Goal: Task Accomplishment & Management: Complete application form

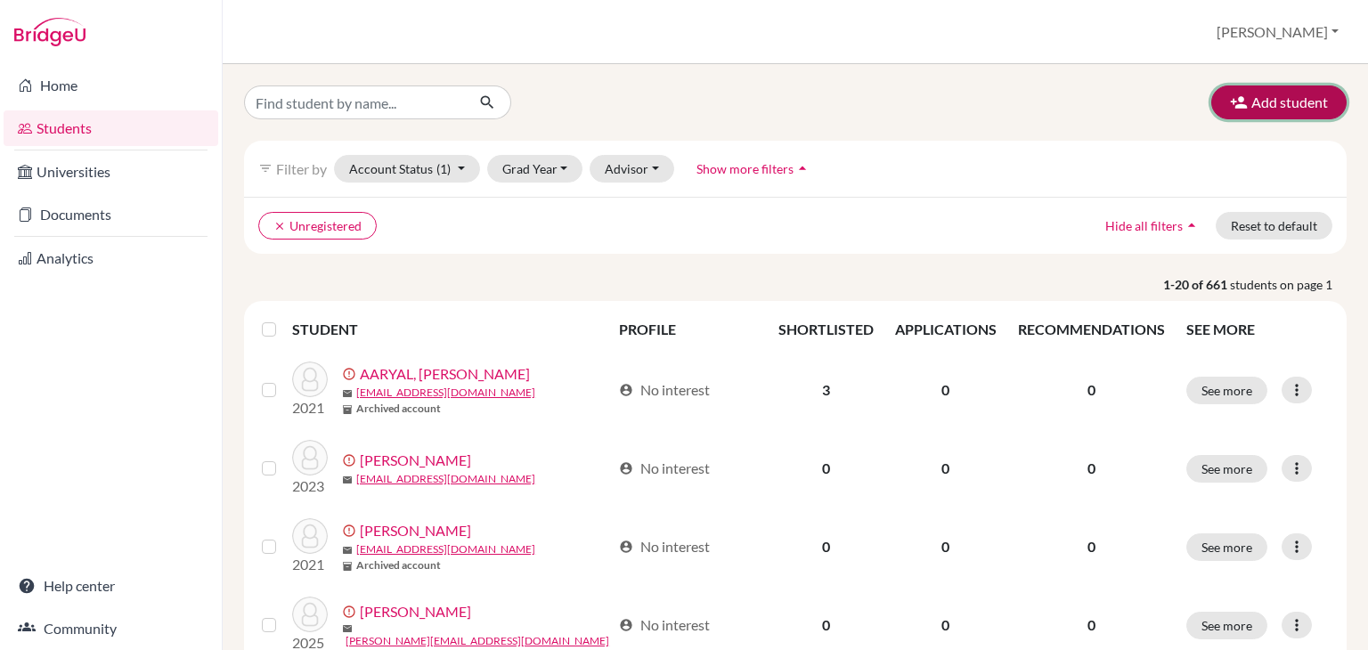
click at [1312, 101] on button "Add student" at bounding box center [1279, 103] width 135 height 34
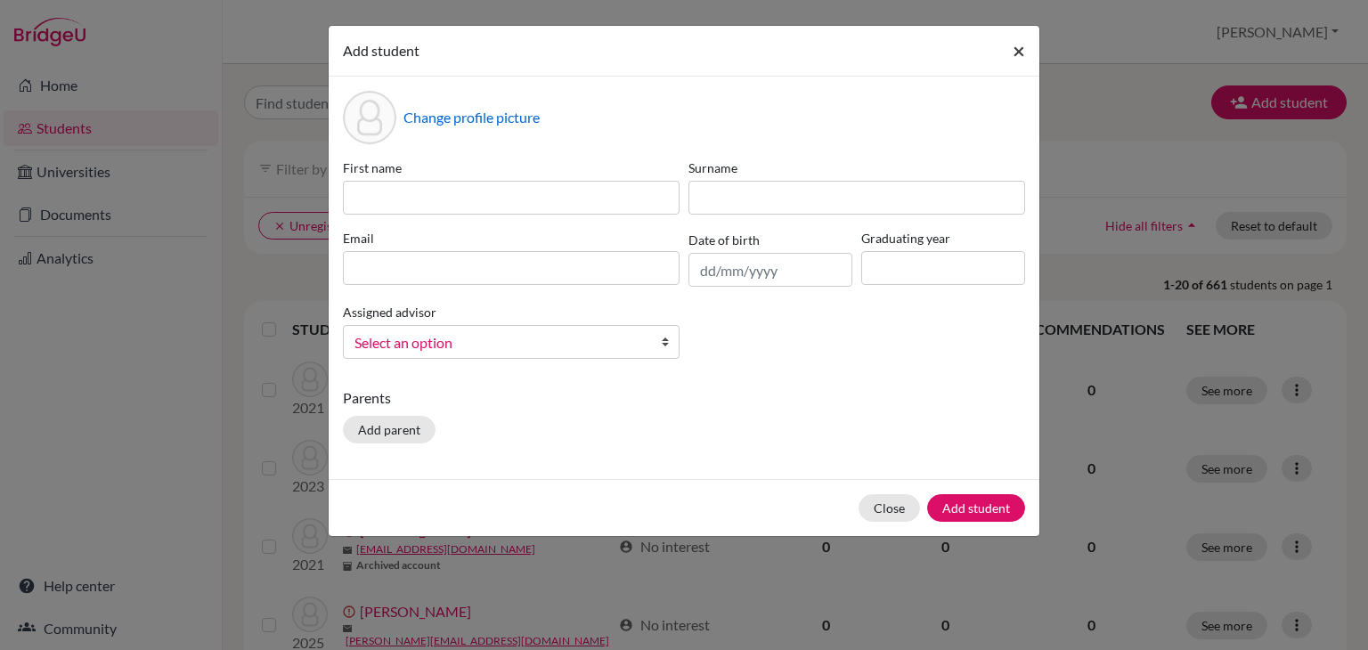
click at [1018, 61] on span "×" at bounding box center [1019, 50] width 12 height 26
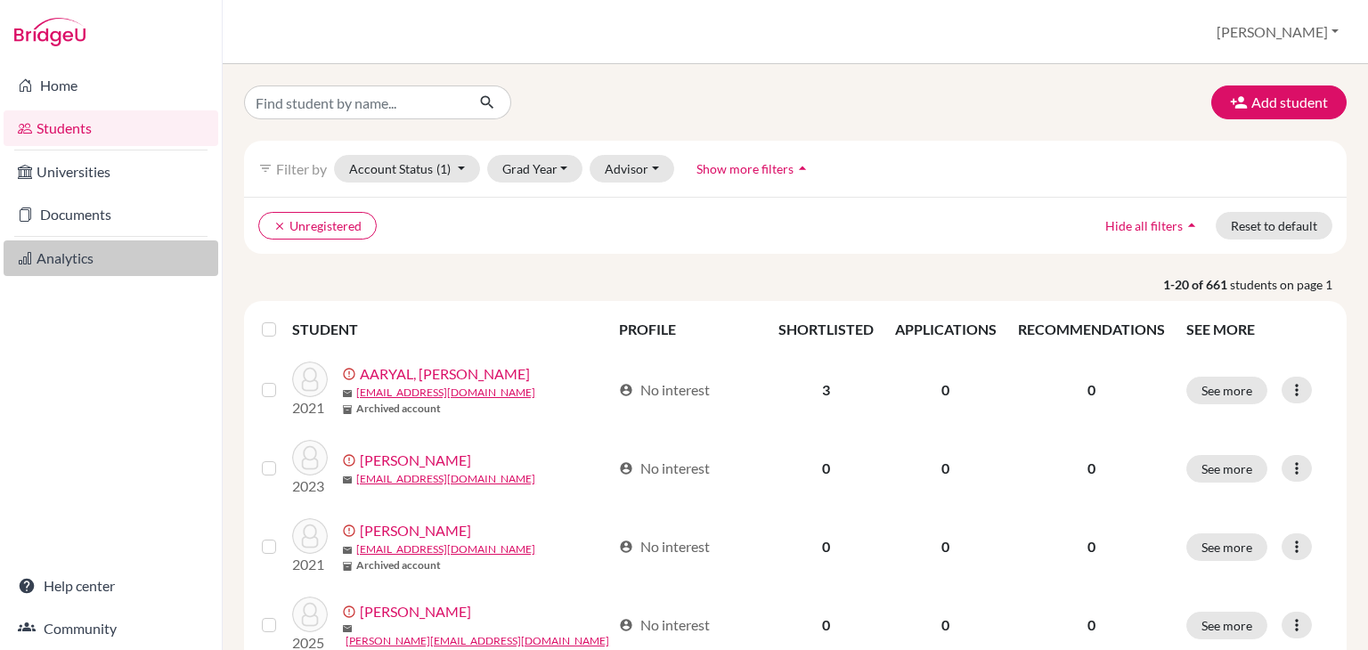
click at [75, 257] on link "Analytics" at bounding box center [111, 259] width 215 height 36
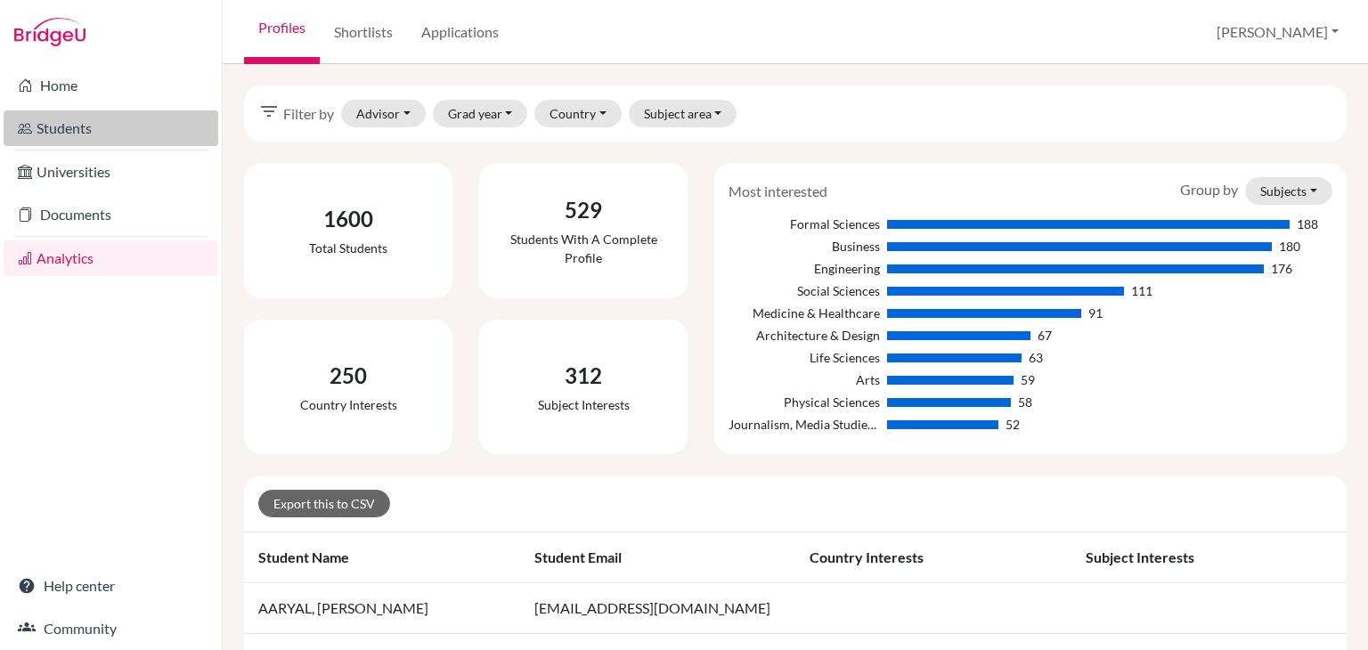
click at [43, 134] on link "Students" at bounding box center [111, 128] width 215 height 36
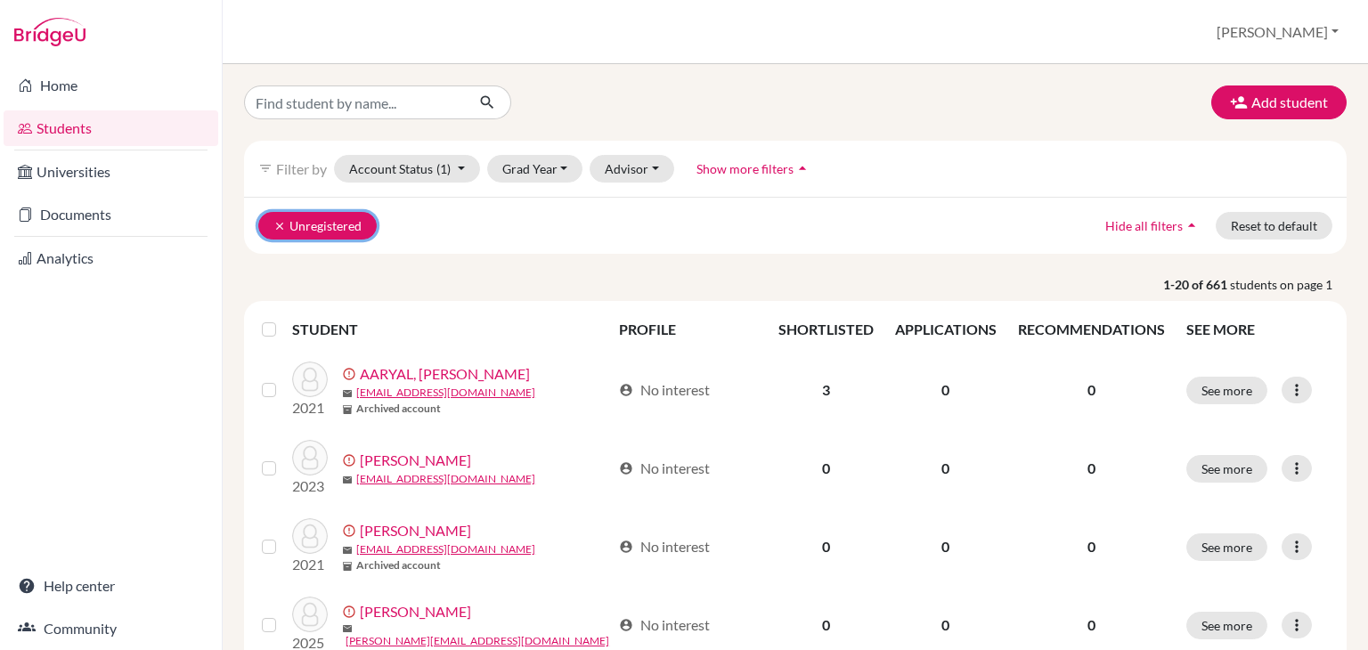
click at [264, 221] on button "clear Unregistered" at bounding box center [317, 226] width 118 height 28
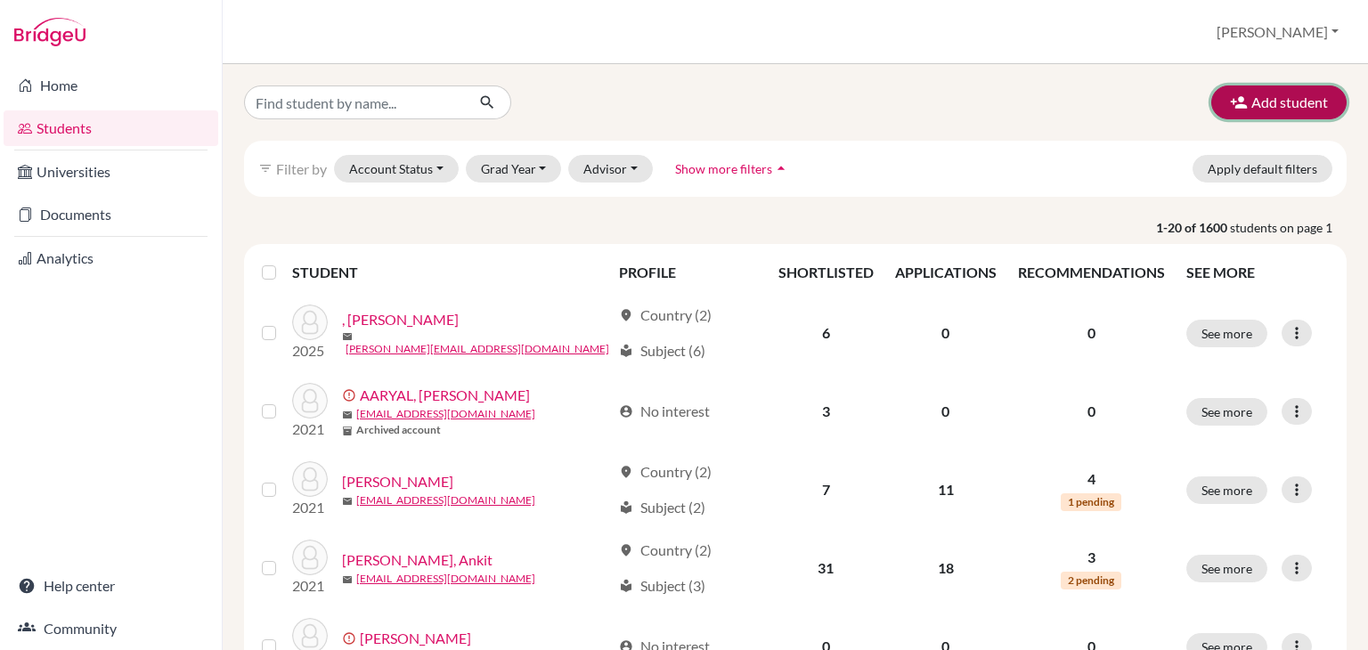
click at [1286, 110] on button "Add student" at bounding box center [1279, 103] width 135 height 34
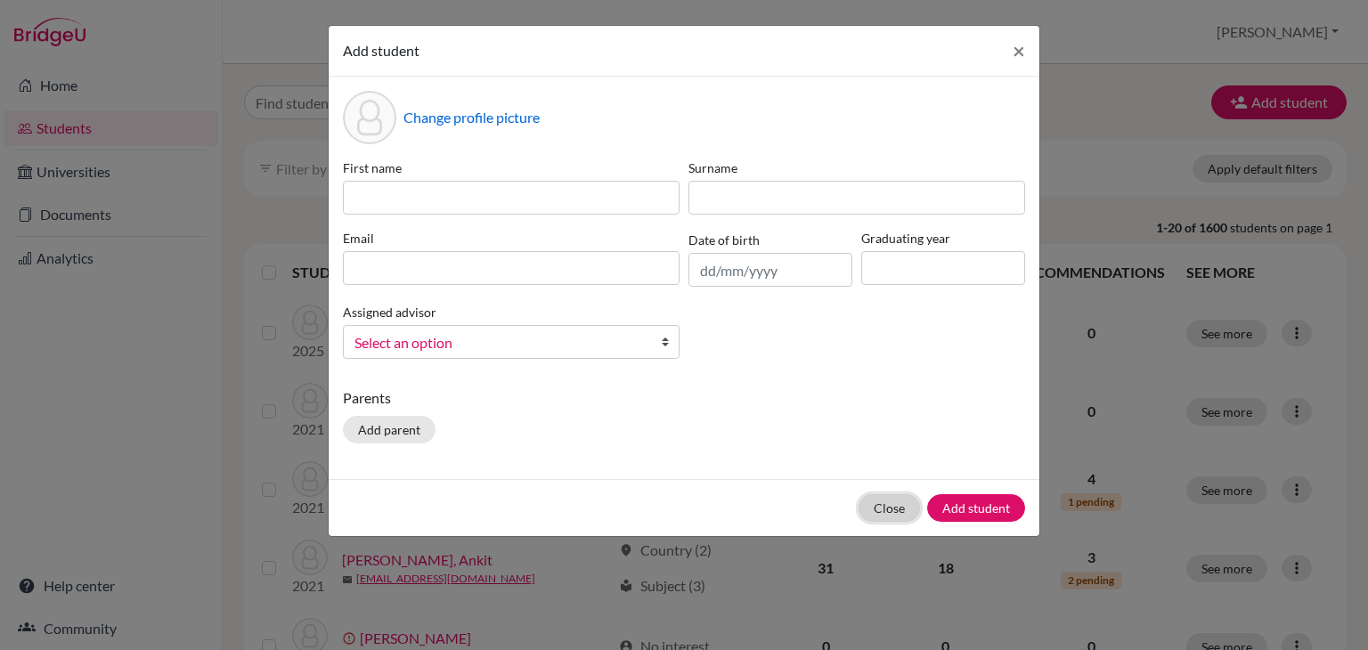
click at [883, 496] on button "Close" at bounding box center [889, 508] width 61 height 28
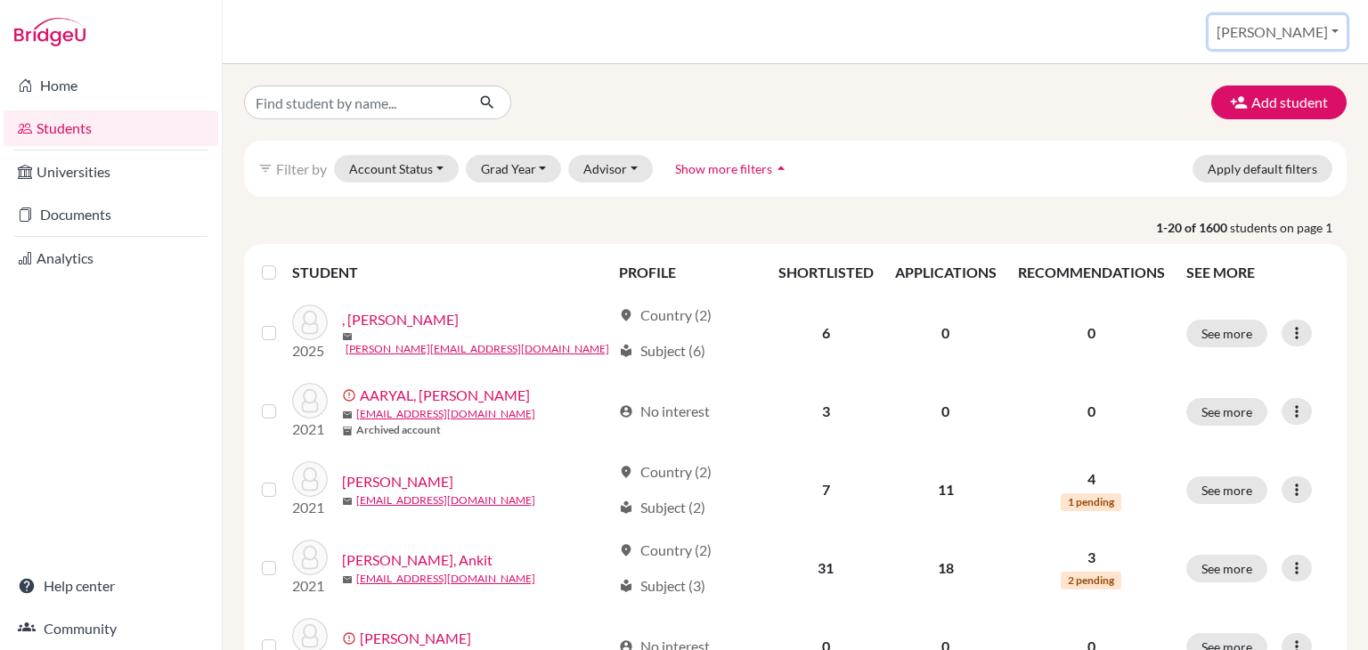
click at [1307, 37] on button "[PERSON_NAME]" at bounding box center [1278, 32] width 138 height 34
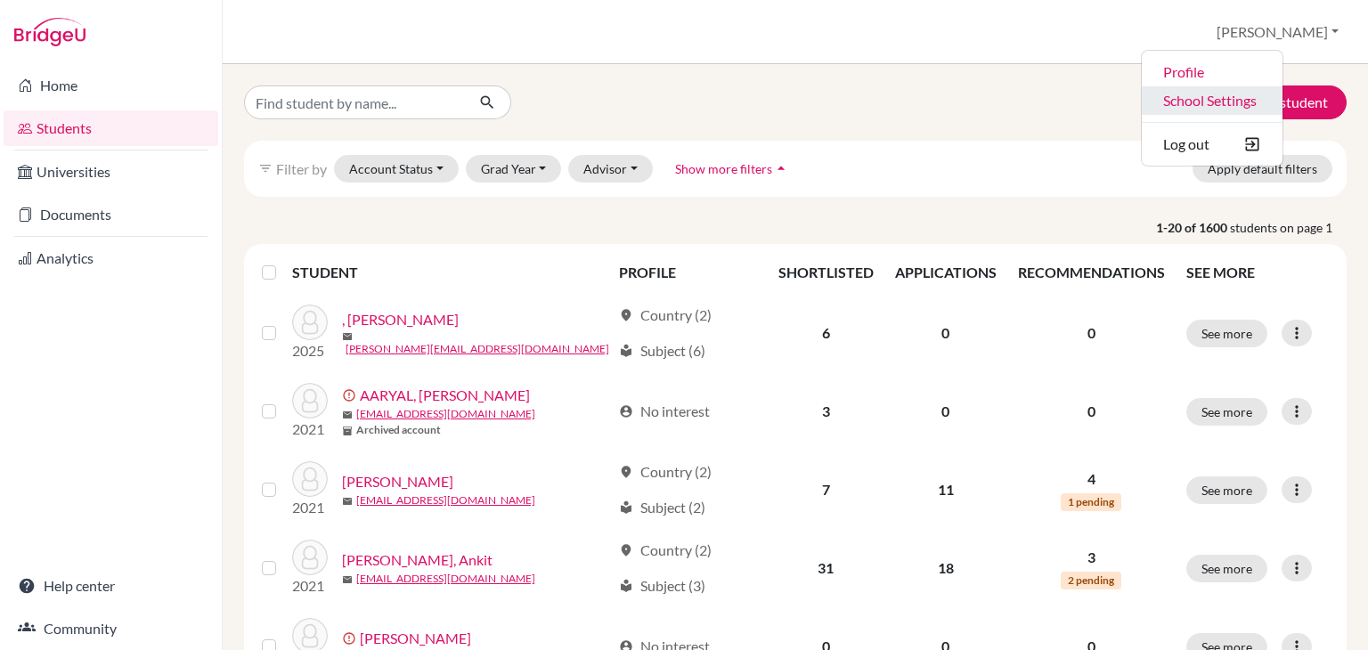
click at [1258, 104] on link "School Settings" at bounding box center [1212, 100] width 141 height 29
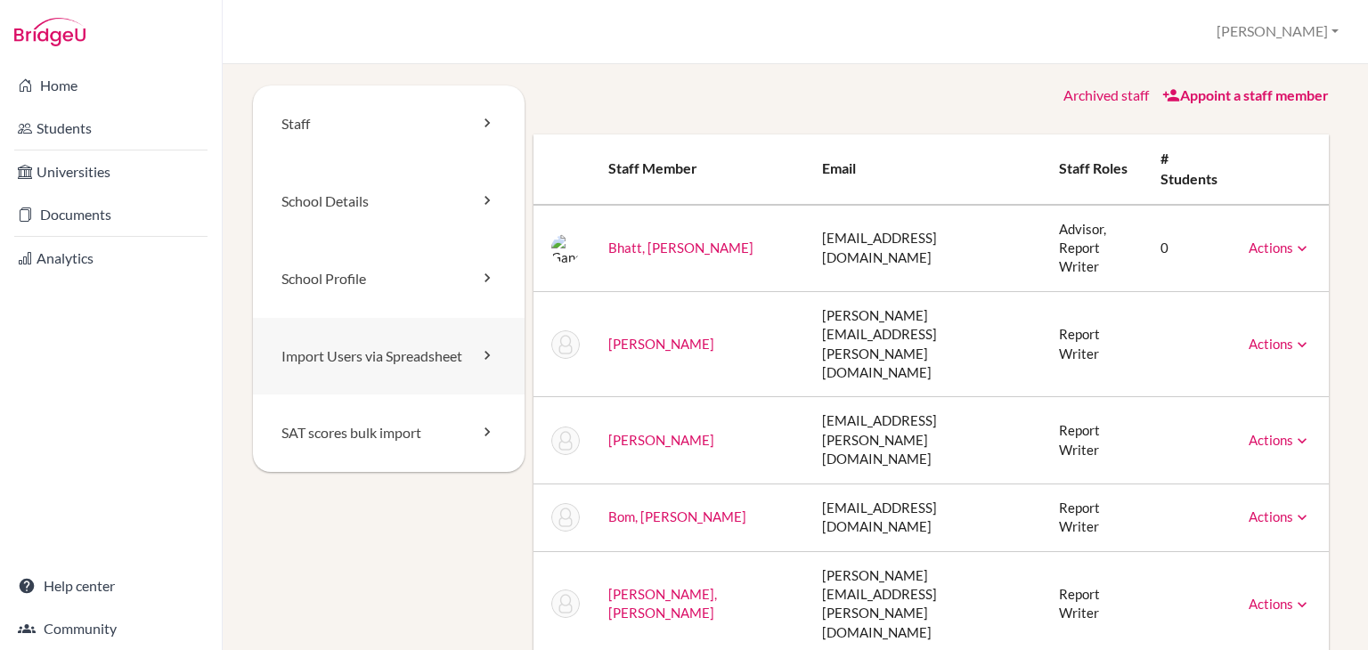
click at [330, 364] on link "Import Users via Spreadsheet" at bounding box center [389, 357] width 272 height 78
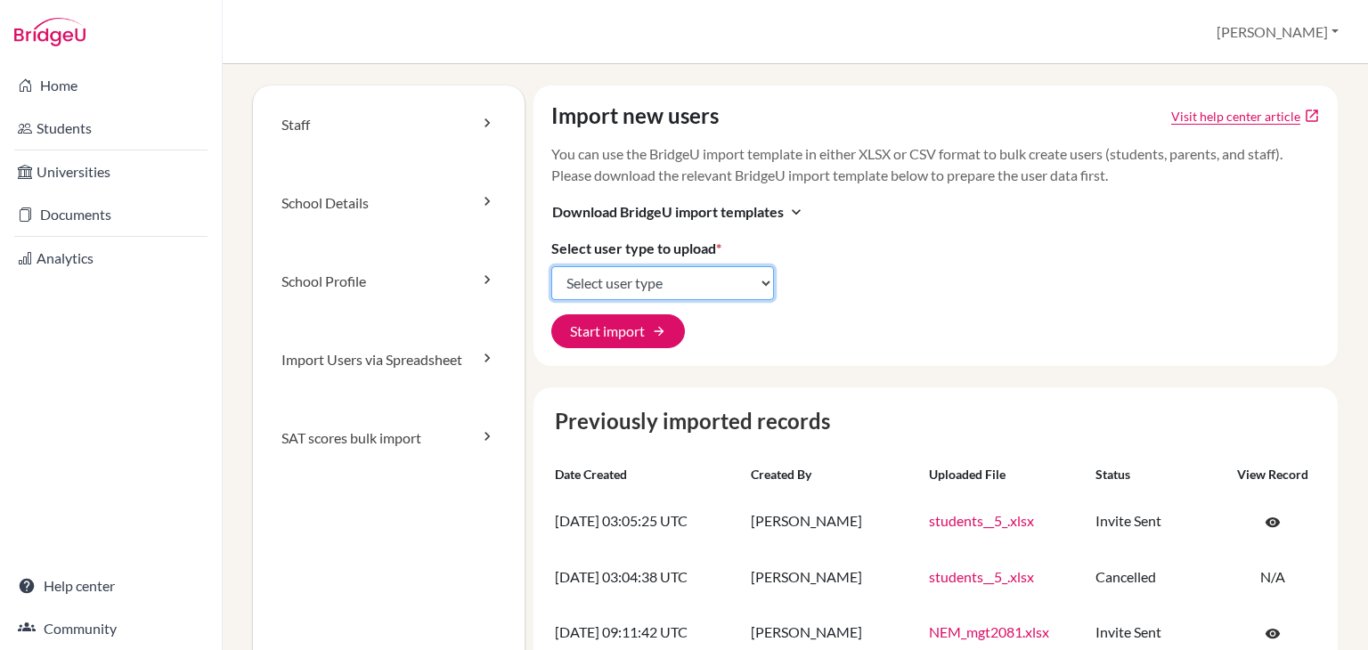
click at [577, 290] on select "Select user type Students Students and parents Parents Advisors Report writers" at bounding box center [662, 283] width 223 height 34
select select "students"
click at [551, 266] on select "Select user type Students Students and parents Parents Advisors Report writers" at bounding box center [662, 283] width 223 height 34
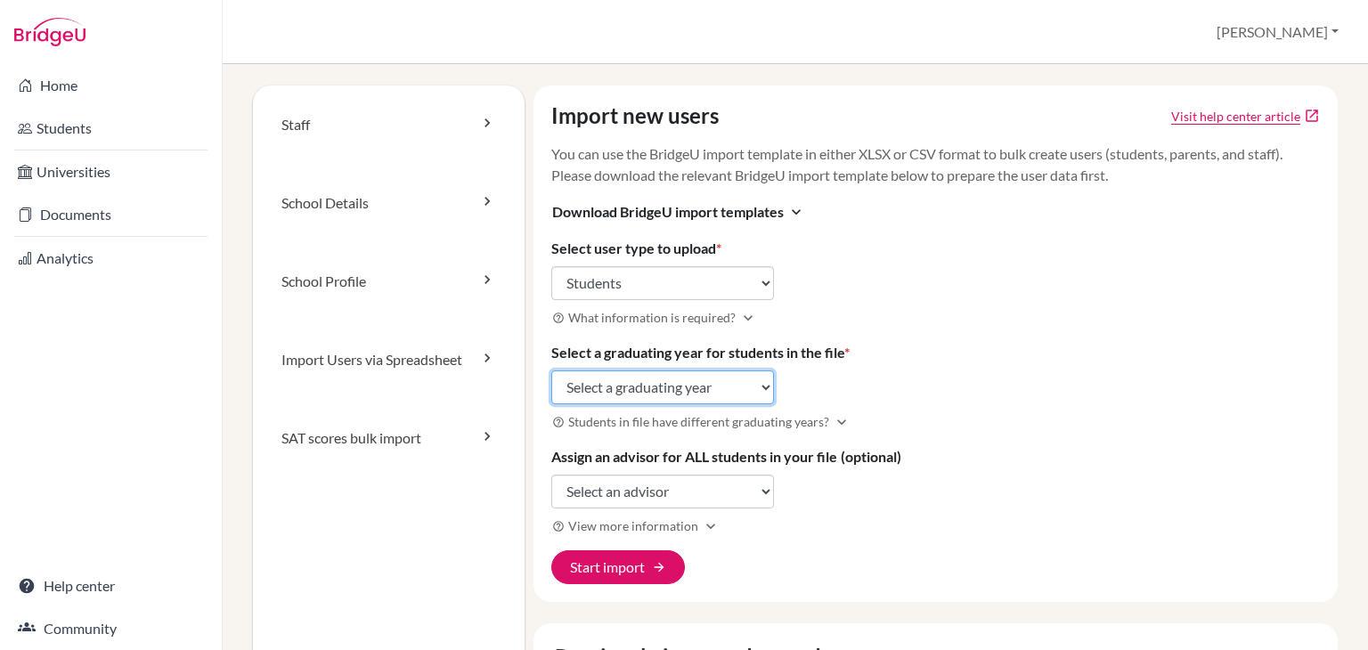
click at [666, 375] on select "Select a graduating year [DATE] 2025 2026 2027 2028 2029" at bounding box center [662, 388] width 223 height 34
select select "2027"
click at [551, 371] on select "Select a graduating year [DATE] 2025 2026 2027 2028 2029" at bounding box center [662, 388] width 223 height 34
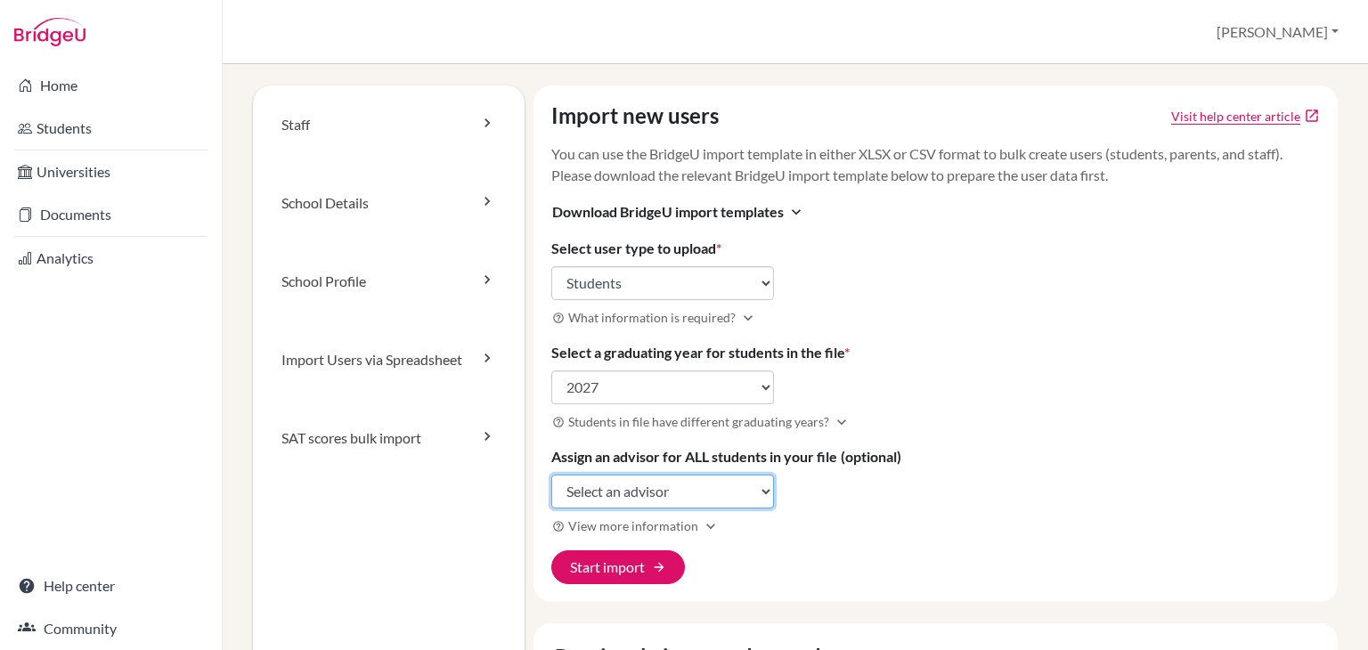
click at [604, 500] on select "Select an advisor Ganesh Datt Bhatt Rajeev Chhetri (Deokota) Sarah Karki Jessic…" at bounding box center [662, 492] width 223 height 34
click at [551, 475] on select "Select an advisor Ganesh Datt Bhatt Rajeev Chhetri (Deokota) Sarah Karki Jessic…" at bounding box center [662, 492] width 223 height 34
click at [642, 493] on select "Select an advisor [PERSON_NAME] [PERSON_NAME] [PERSON_NAME] (Deokota) [PERSON_N…" at bounding box center [662, 492] width 223 height 34
select select "436622"
click at [551, 475] on select "Select an advisor [PERSON_NAME] [PERSON_NAME] [PERSON_NAME] (Deokota) [PERSON_N…" at bounding box center [662, 492] width 223 height 34
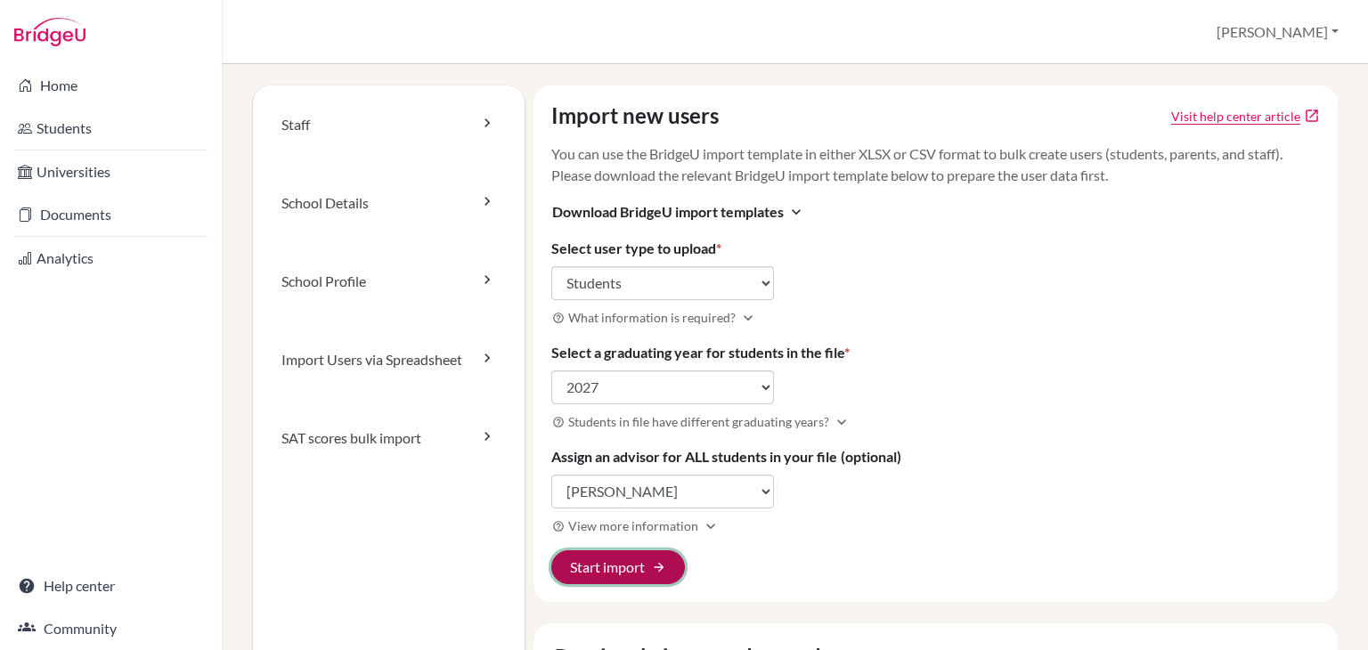
click at [652, 568] on span "arrow_forward" at bounding box center [659, 567] width 14 height 14
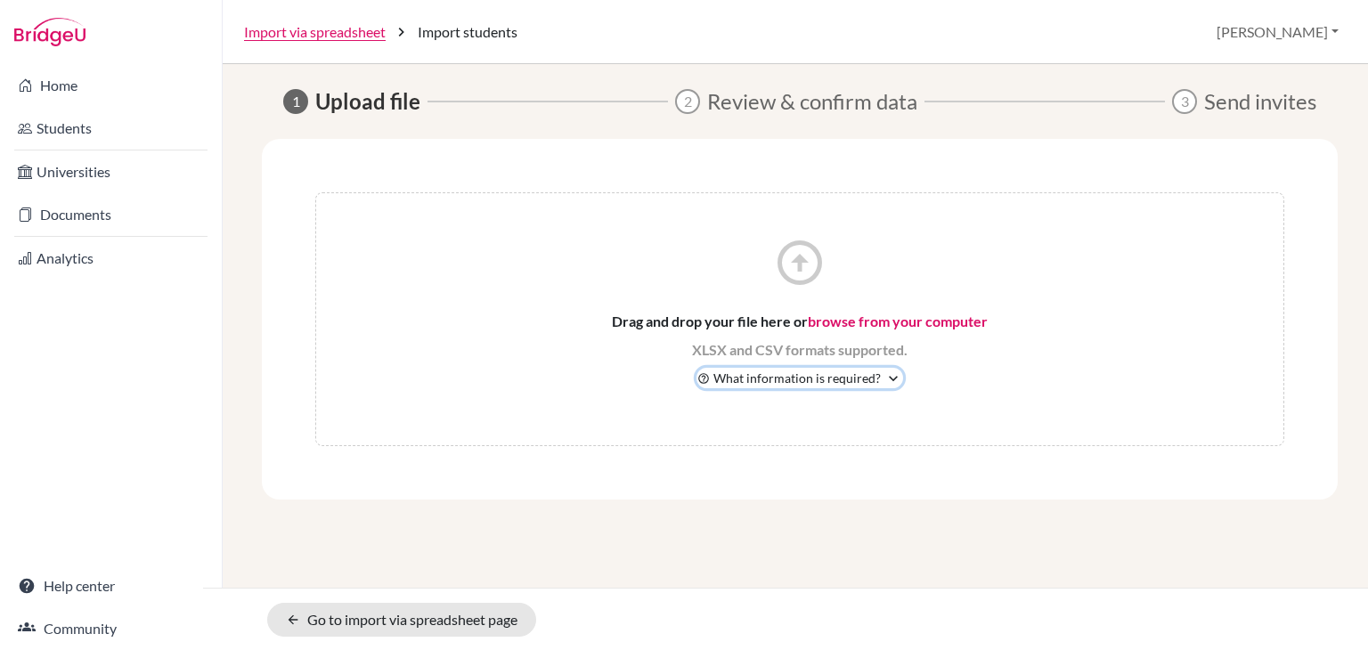
click at [885, 377] on icon "expand_more" at bounding box center [894, 379] width 18 height 18
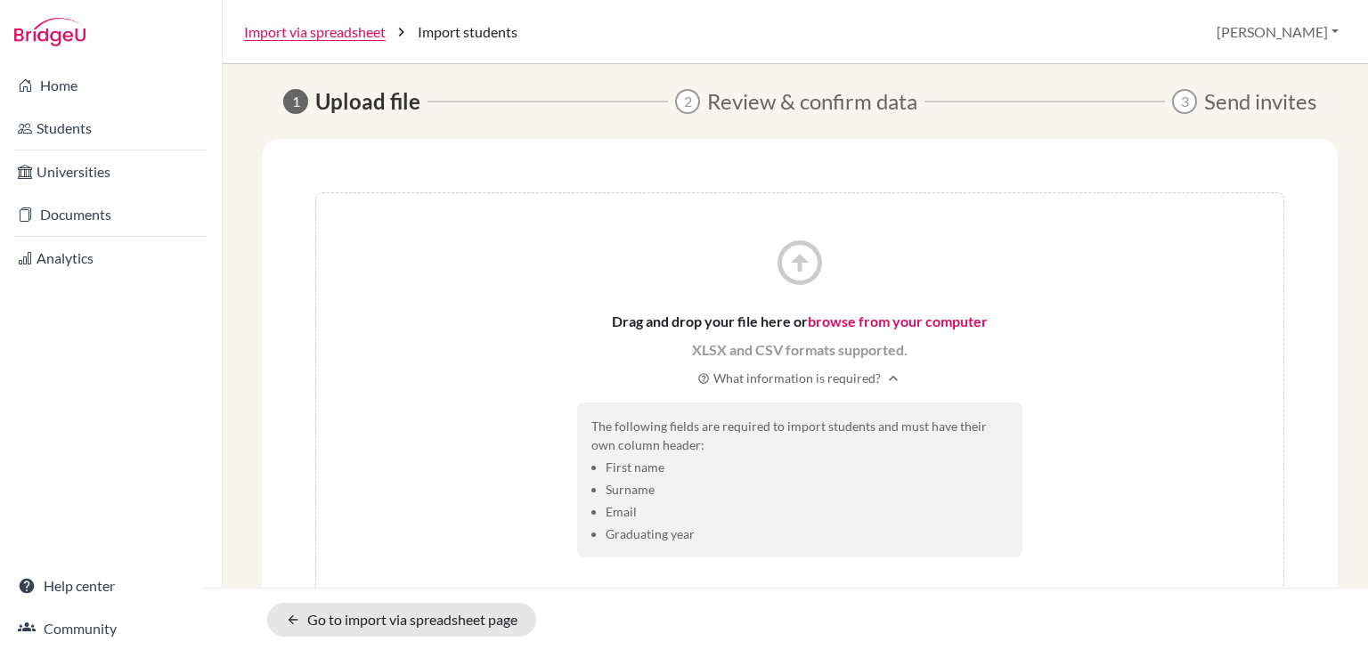
click at [862, 322] on link "browse from your computer" at bounding box center [898, 321] width 180 height 17
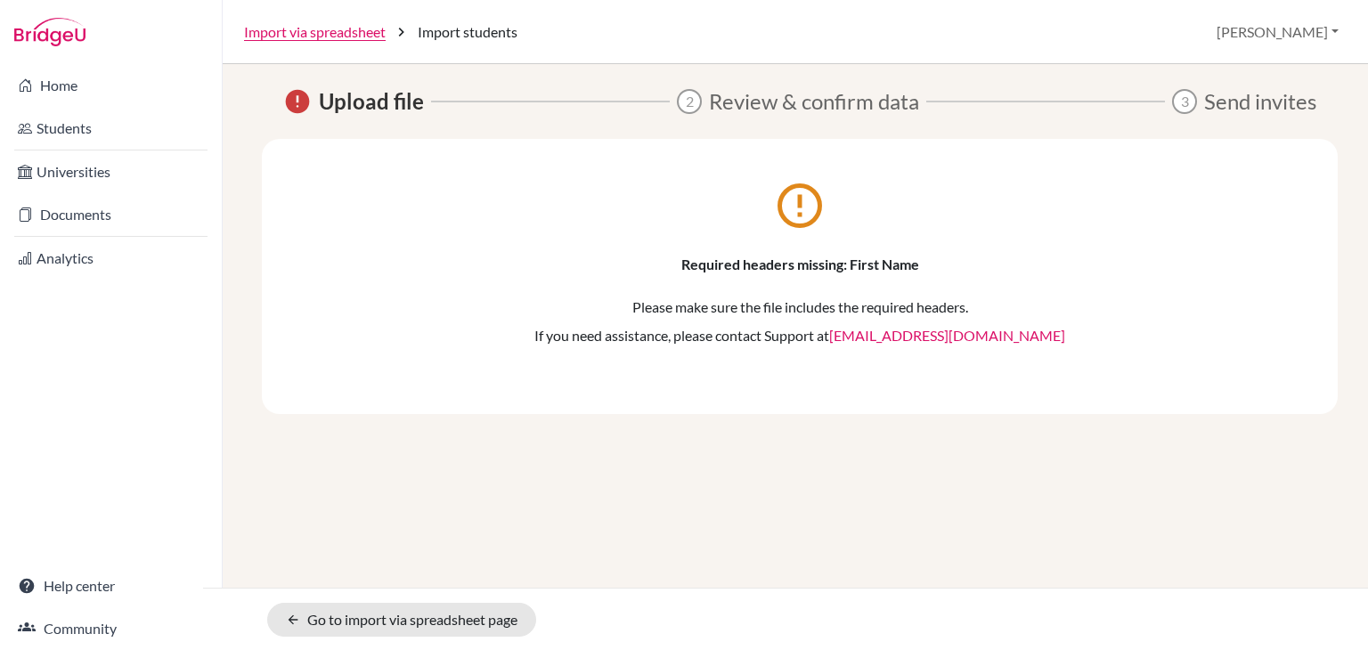
click at [793, 214] on icon "error_outline" at bounding box center [799, 205] width 53 height 53
click at [828, 300] on p "Please make sure the file includes the required headers." at bounding box center [799, 307] width 969 height 21
click at [859, 257] on p "Required headers missing: First Name" at bounding box center [799, 264] width 969 height 21
click at [345, 34] on link "Import via spreadsheet" at bounding box center [315, 31] width 142 height 21
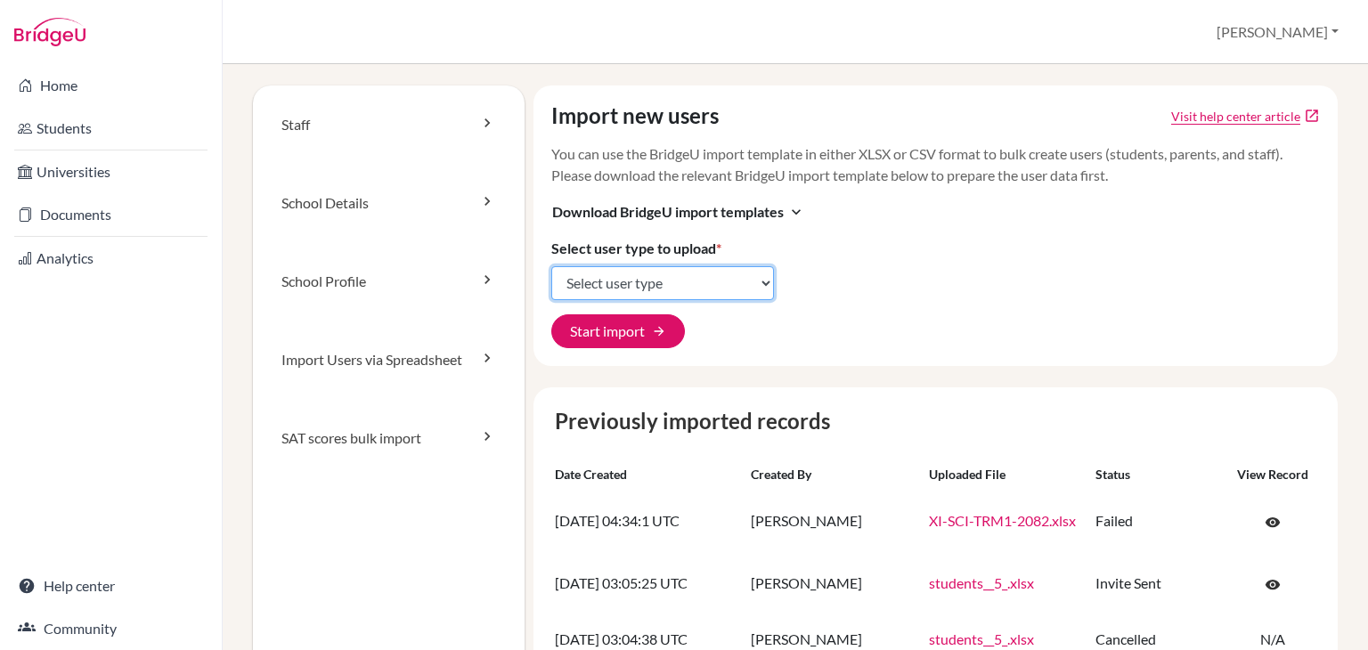
click at [675, 282] on select "Select user type Students Students and parents Parents Advisors Report writers" at bounding box center [662, 283] width 223 height 34
select select "students"
click at [551, 266] on select "Select user type Students Students and parents Parents Advisors Report writers" at bounding box center [662, 283] width 223 height 34
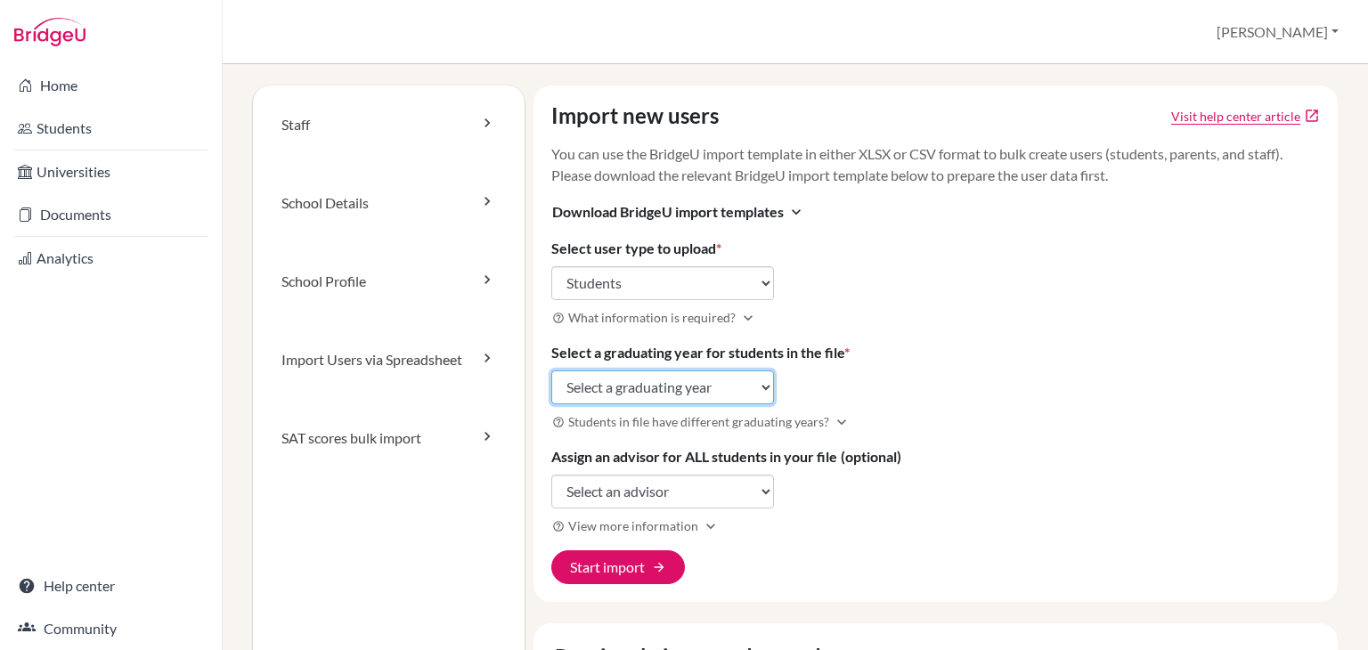
click at [657, 393] on select "Select a graduating year [DATE] 2025 2026 2027 2028 2029" at bounding box center [662, 388] width 223 height 34
select select "2027"
click at [551, 371] on select "Select a graduating year 2024 2025 2026 2027 2028 2029" at bounding box center [662, 388] width 223 height 34
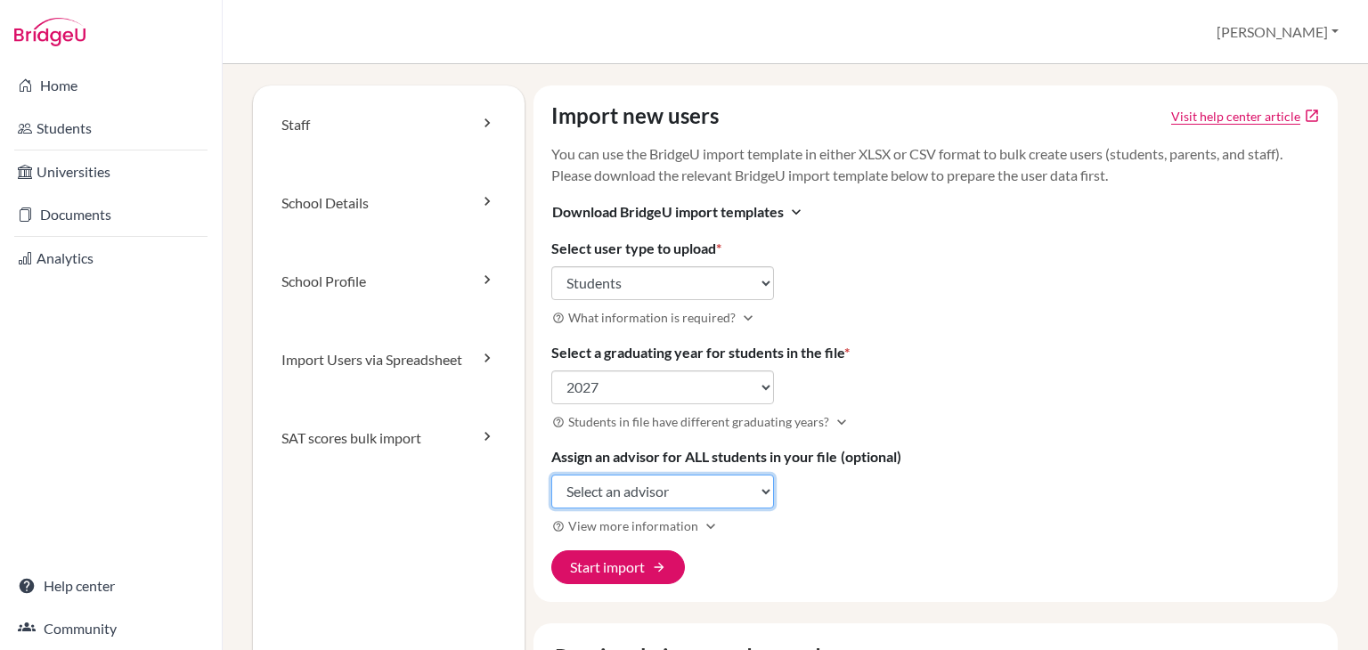
click at [646, 489] on select "Select an advisor Ganesh Datt Bhatt Rajeev Chhetri (Deokota) Sarah Karki Jessic…" at bounding box center [662, 492] width 223 height 34
select select "436622"
click at [551, 475] on select "Select an advisor Ganesh Datt Bhatt Rajeev Chhetri (Deokota) Sarah Karki Jessic…" at bounding box center [662, 492] width 223 height 34
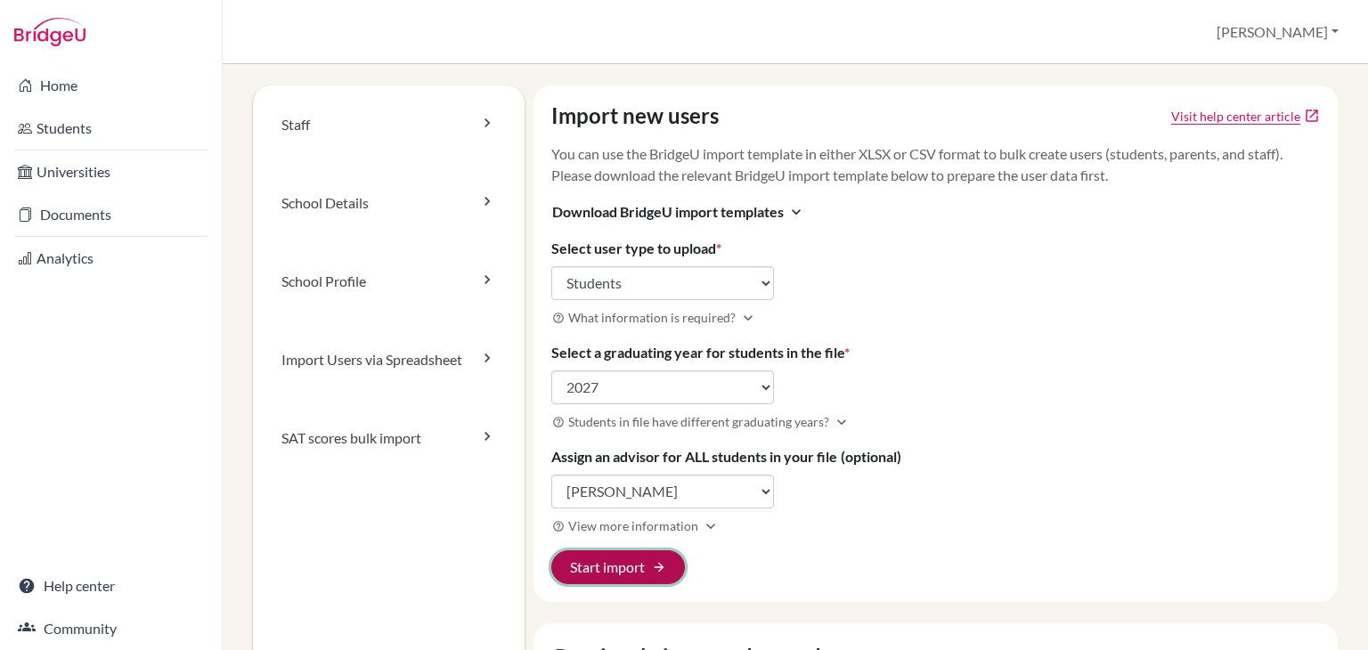
click at [622, 567] on button "Start import arrow_forward" at bounding box center [618, 568] width 134 height 34
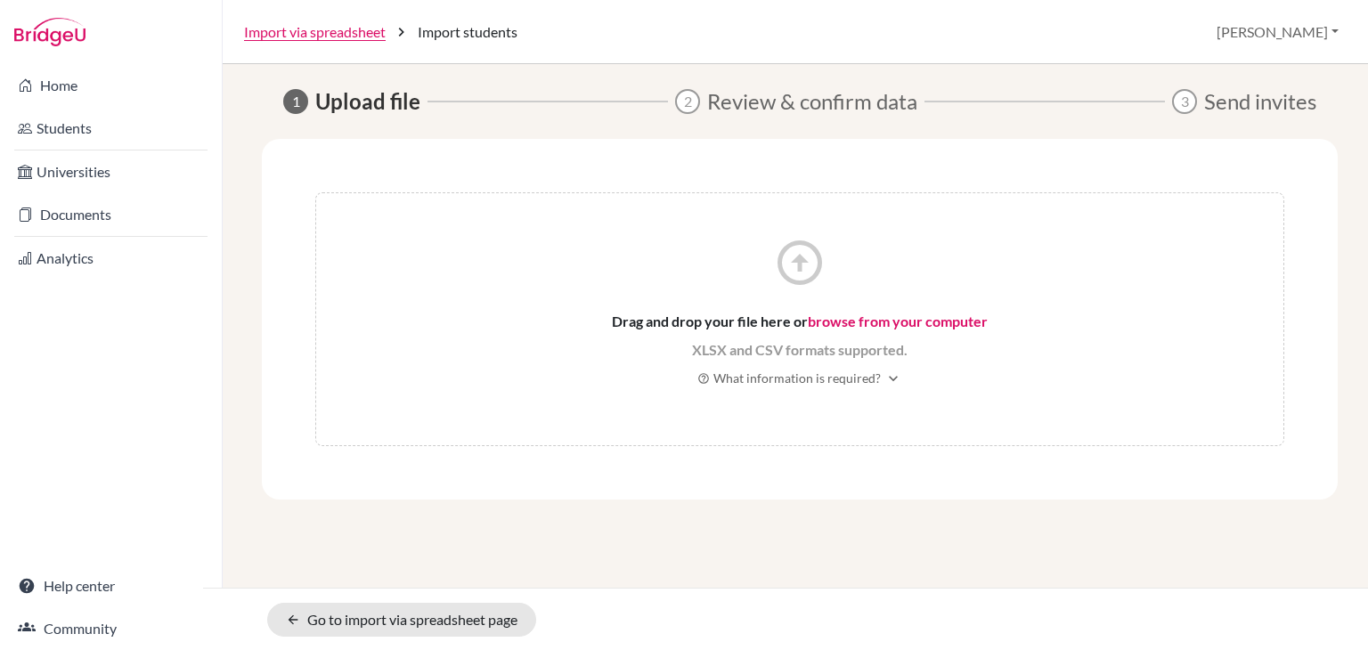
click at [859, 322] on link "browse from your computer" at bounding box center [898, 321] width 180 height 17
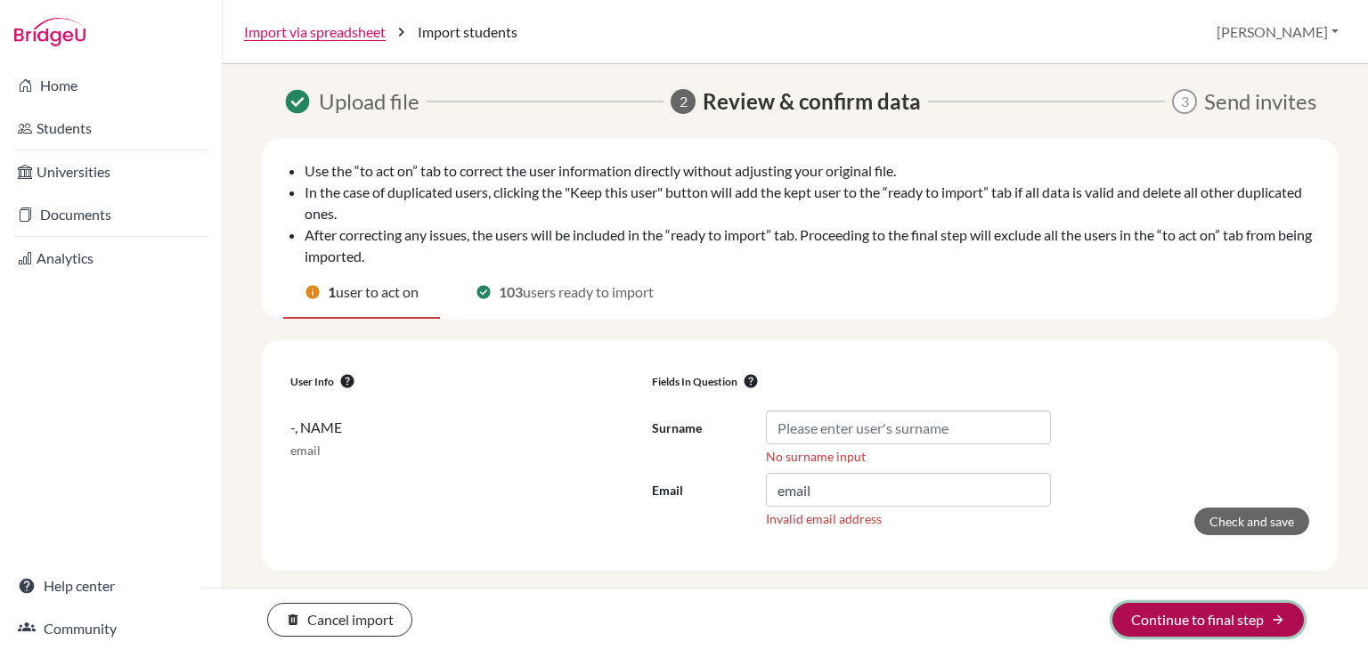
click at [1189, 619] on button "Continue to final step arrow_forward" at bounding box center [1209, 620] width 192 height 34
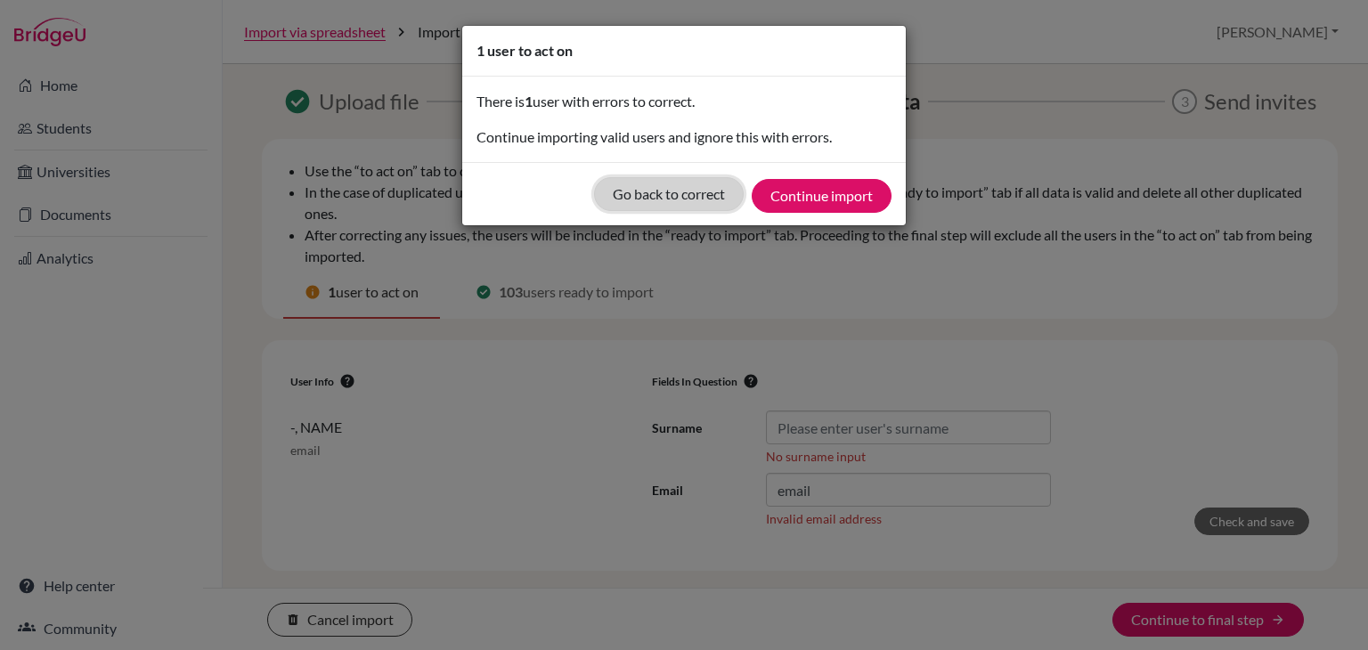
click at [671, 192] on button "Go back to correct" at bounding box center [669, 194] width 150 height 34
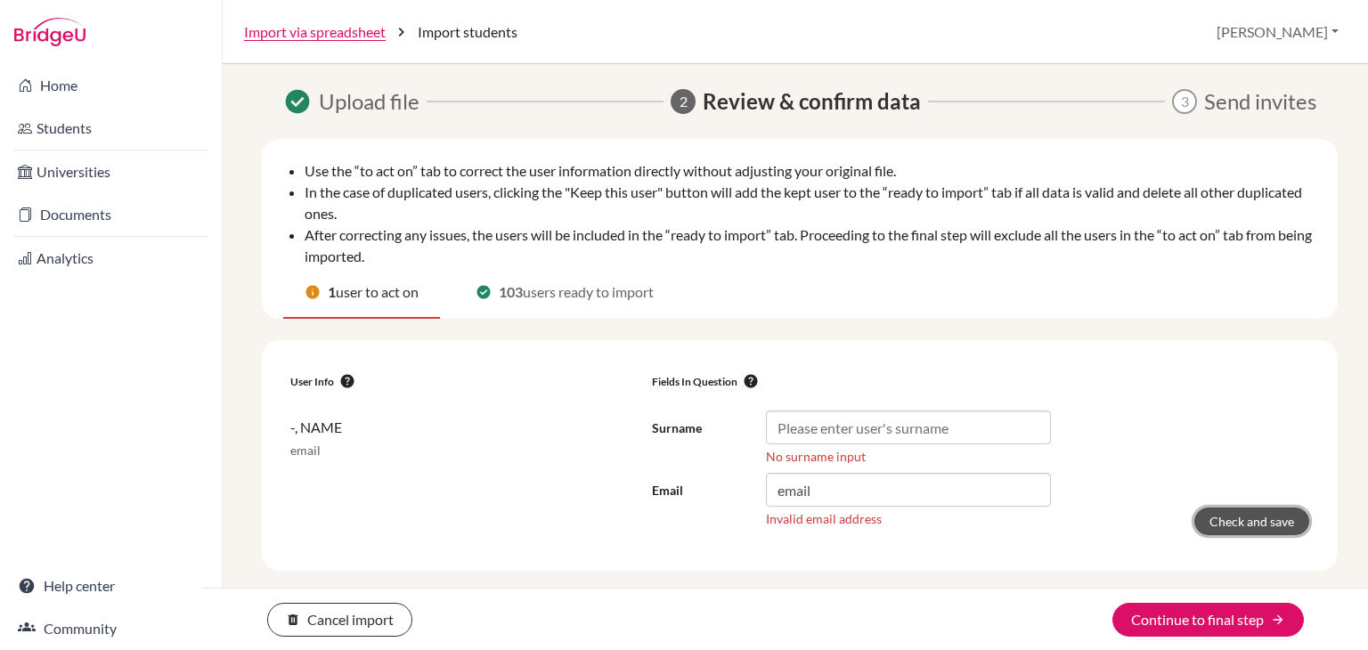
click at [1254, 522] on button "Check and save" at bounding box center [1252, 522] width 115 height 28
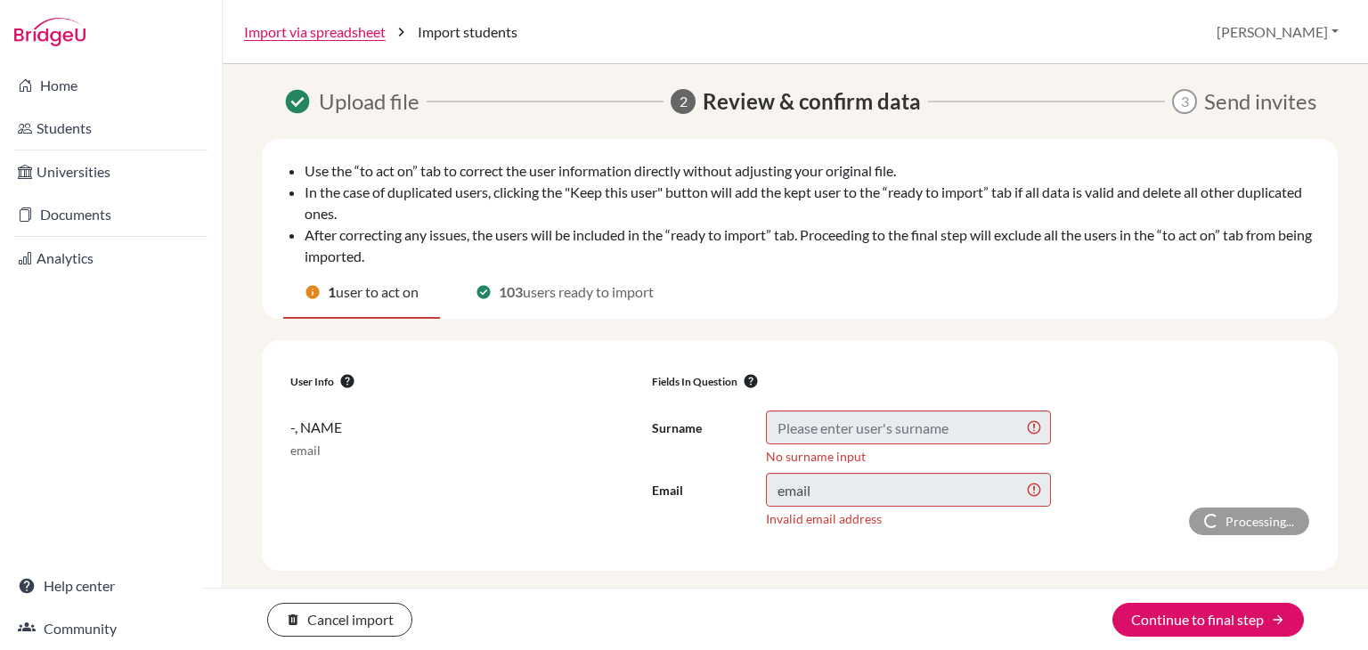
click at [304, 428] on p "-, NAME" at bounding box center [463, 428] width 347 height 20
click at [306, 453] on p "email" at bounding box center [463, 451] width 347 height 18
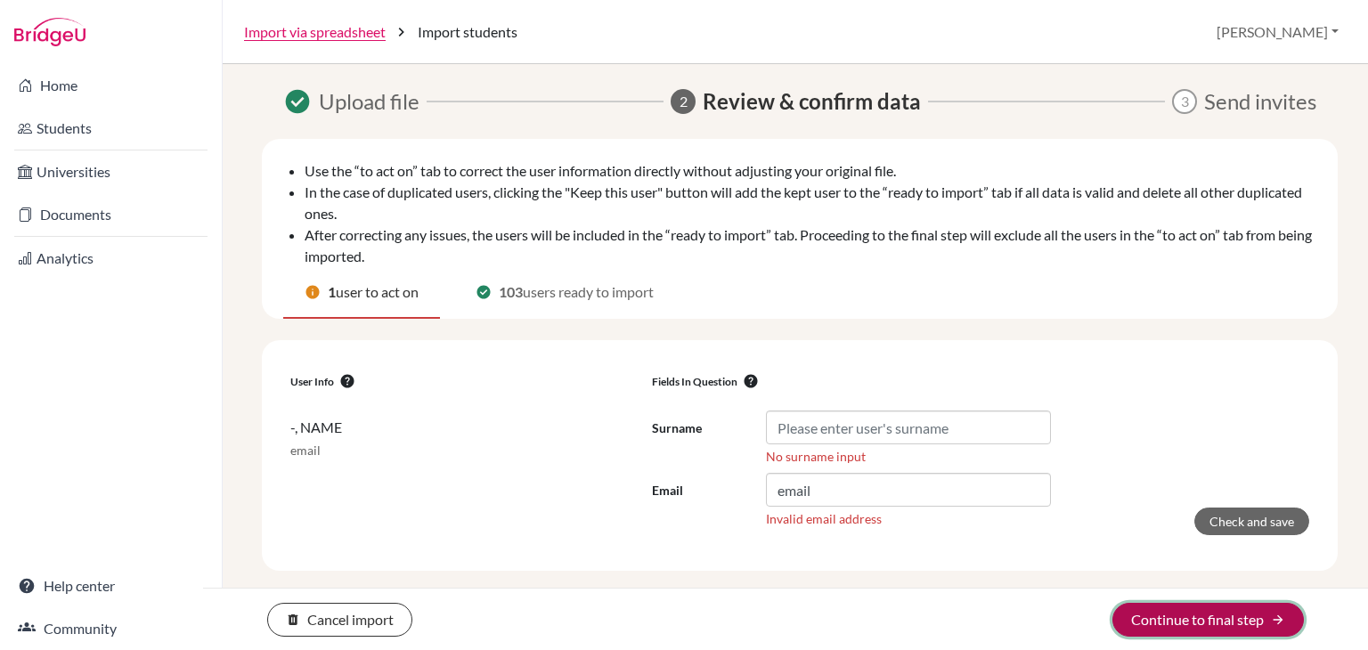
click at [1155, 614] on button "Continue to final step arrow_forward" at bounding box center [1209, 620] width 192 height 34
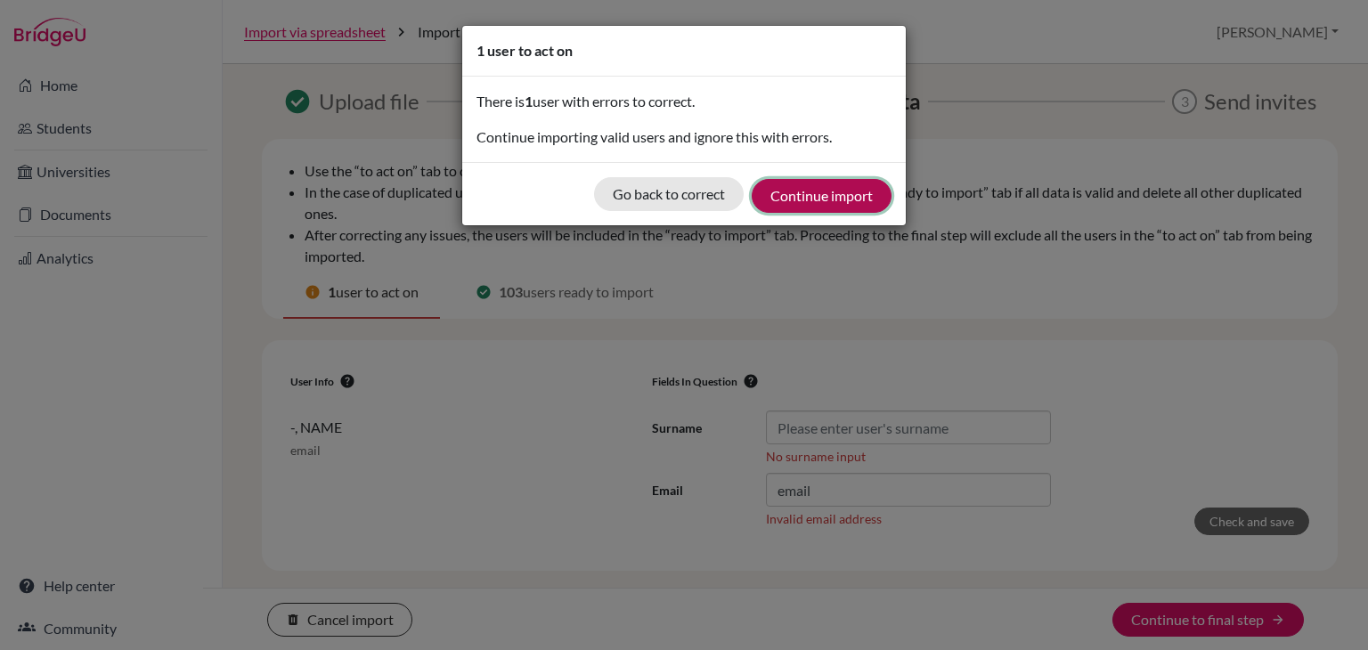
click at [801, 195] on button "Continue import" at bounding box center [822, 196] width 140 height 34
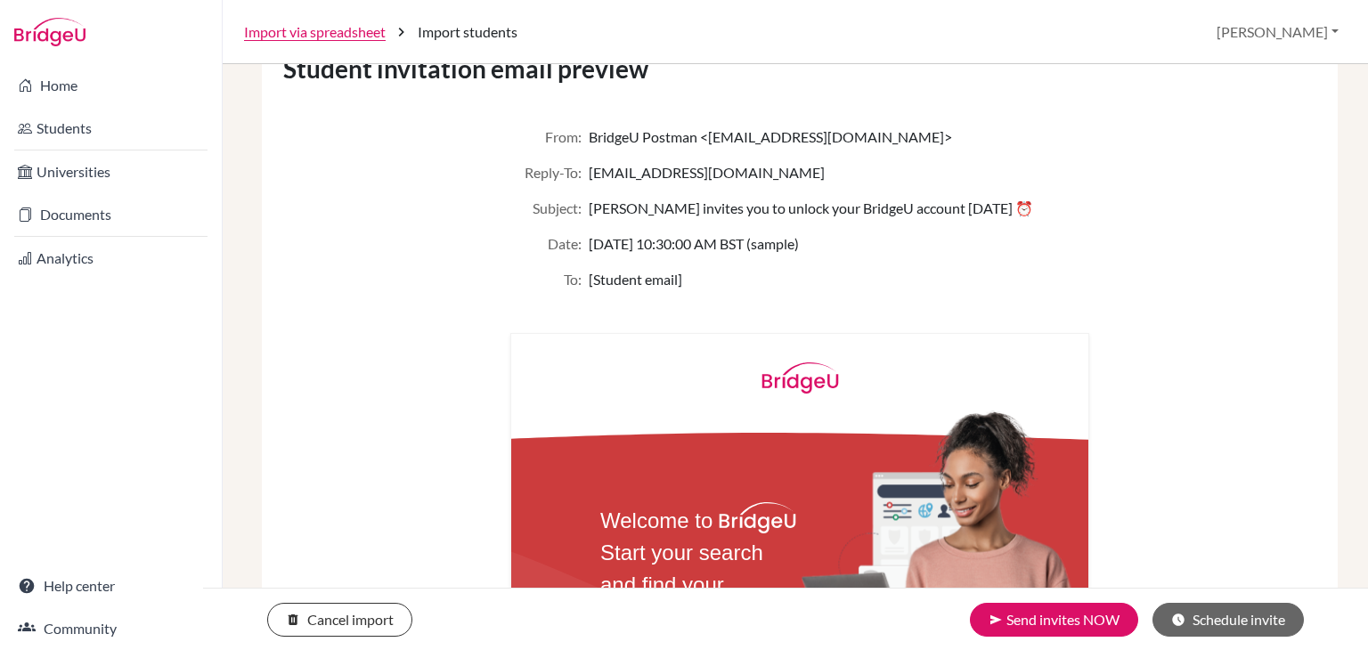
scroll to position [178, 0]
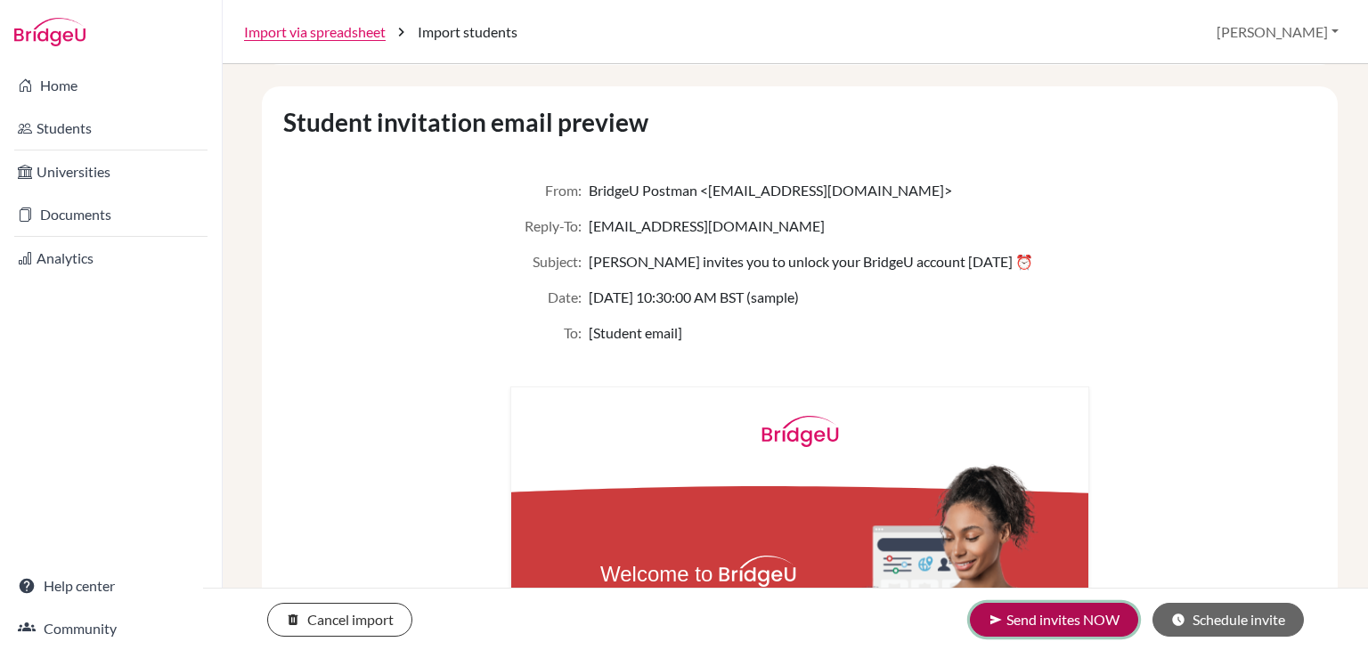
click at [1001, 620] on button "send Send invites NOW" at bounding box center [1054, 620] width 168 height 34
